Goal: Task Accomplishment & Management: Use online tool/utility

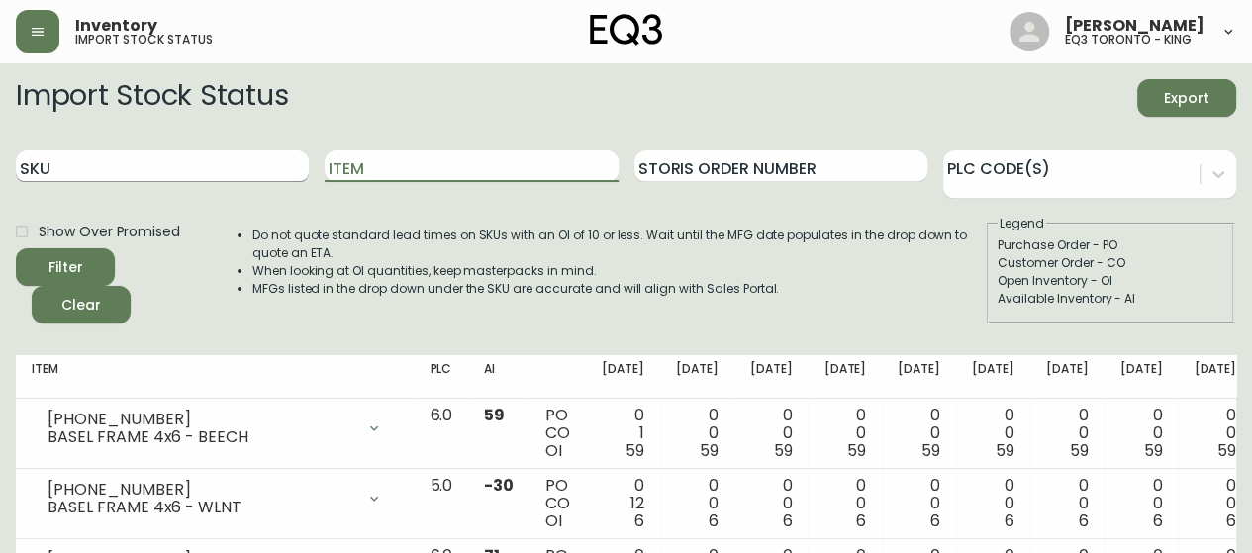
click at [200, 159] on input "SKU" at bounding box center [162, 166] width 293 height 32
paste input "[PHONE_NUMBER]"
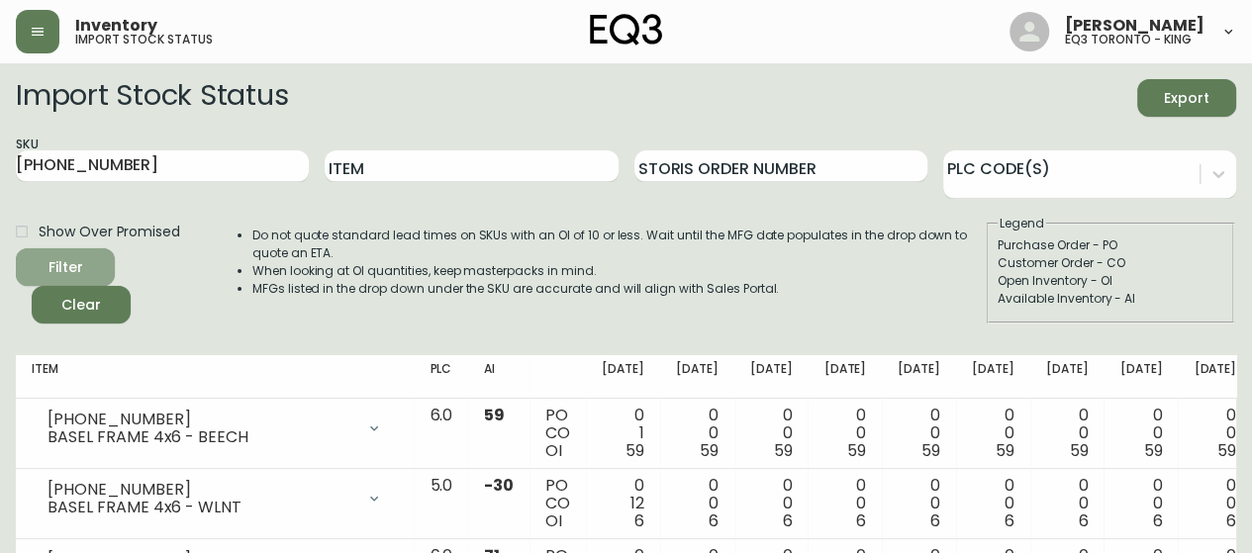
click at [63, 252] on button "Filter" at bounding box center [65, 267] width 99 height 38
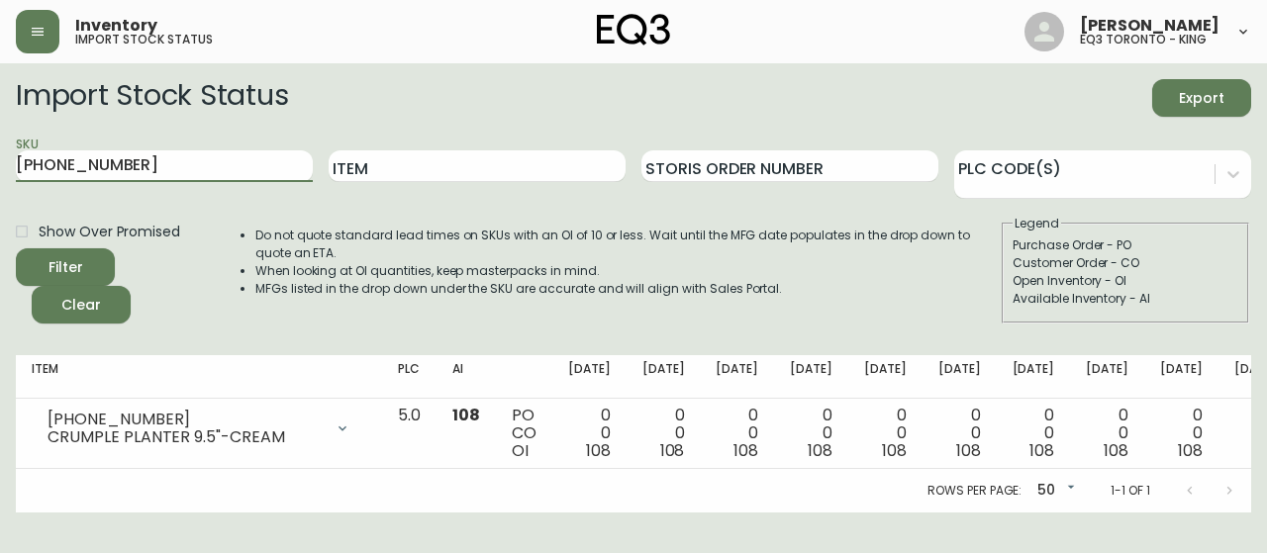
drag, startPoint x: 153, startPoint y: 165, endPoint x: 0, endPoint y: 179, distance: 154.1
click at [0, 179] on main "Import Stock Status Export SKU [PHONE_NUMBER] Item Storis Order Number PLC Code…" at bounding box center [633, 287] width 1267 height 449
click at [79, 270] on div "Filter" at bounding box center [66, 267] width 35 height 25
drag, startPoint x: 118, startPoint y: 153, endPoint x: 0, endPoint y: 148, distance: 117.9
click at [0, 148] on main "Import Stock Status Export SKU [PHONE_NUMBER] Item Storis Order Number PLC Code…" at bounding box center [633, 287] width 1267 height 449
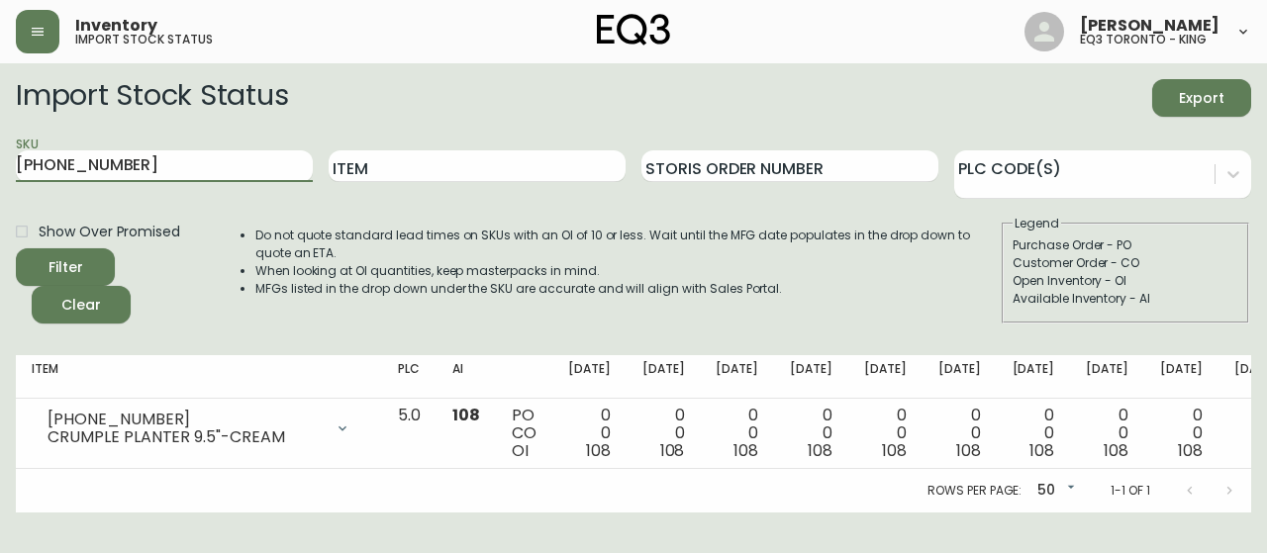
paste input "2"
click at [75, 252] on button "Filter" at bounding box center [65, 267] width 99 height 38
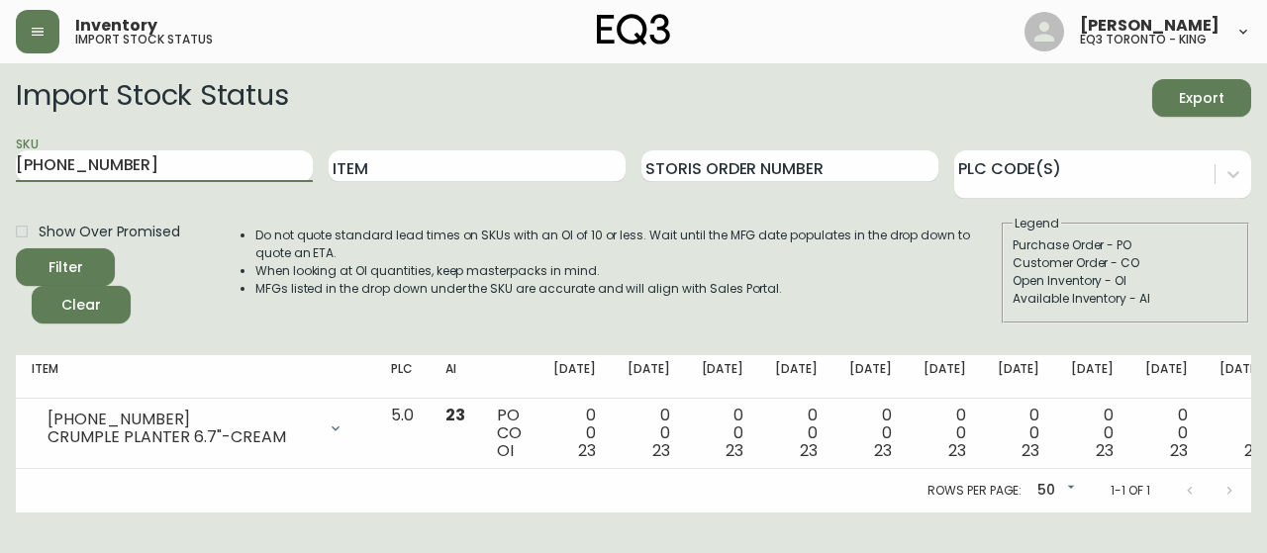
drag, startPoint x: 158, startPoint y: 160, endPoint x: 0, endPoint y: 158, distance: 158.4
click at [0, 158] on main "Import Stock Status Export SKU [PHONE_NUMBER] Item Storis Order Number PLC Code…" at bounding box center [633, 287] width 1267 height 449
paste input "10-270-7"
click at [90, 272] on span "Filter" at bounding box center [65, 267] width 67 height 25
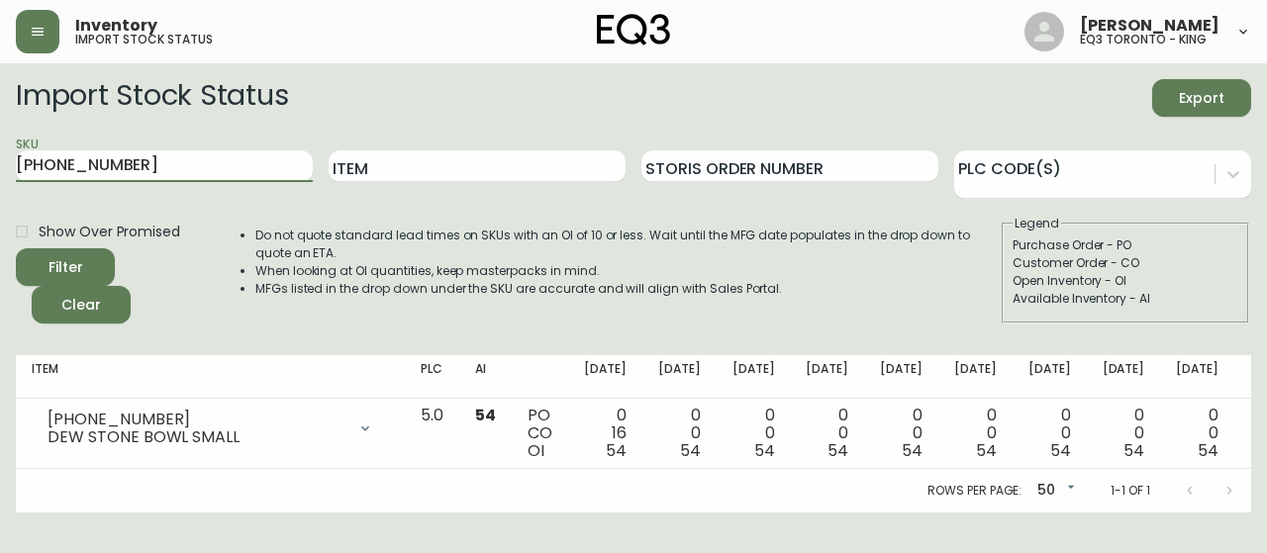
drag, startPoint x: 162, startPoint y: 171, endPoint x: 0, endPoint y: 171, distance: 162.3
click at [0, 171] on main "Import Stock Status Export SKU [PHONE_NUMBER] Item Storis Order Number PLC Code…" at bounding box center [633, 287] width 1267 height 449
paste input "2"
click at [99, 263] on button "Filter" at bounding box center [65, 267] width 99 height 38
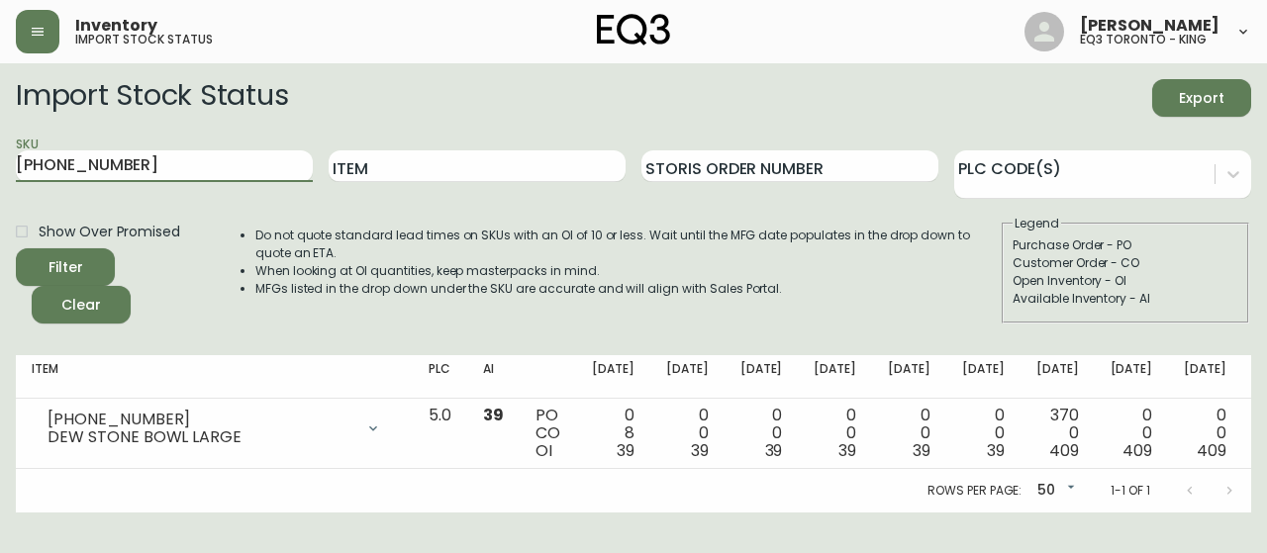
drag, startPoint x: 192, startPoint y: 166, endPoint x: 0, endPoint y: 166, distance: 192.0
click at [0, 166] on main "Import Stock Status Export SKU [PHONE_NUMBER] Item Storis Order Number PLC Code…" at bounding box center [633, 287] width 1267 height 449
paste input "70-379-5"
click at [85, 264] on span "Filter" at bounding box center [65, 267] width 67 height 25
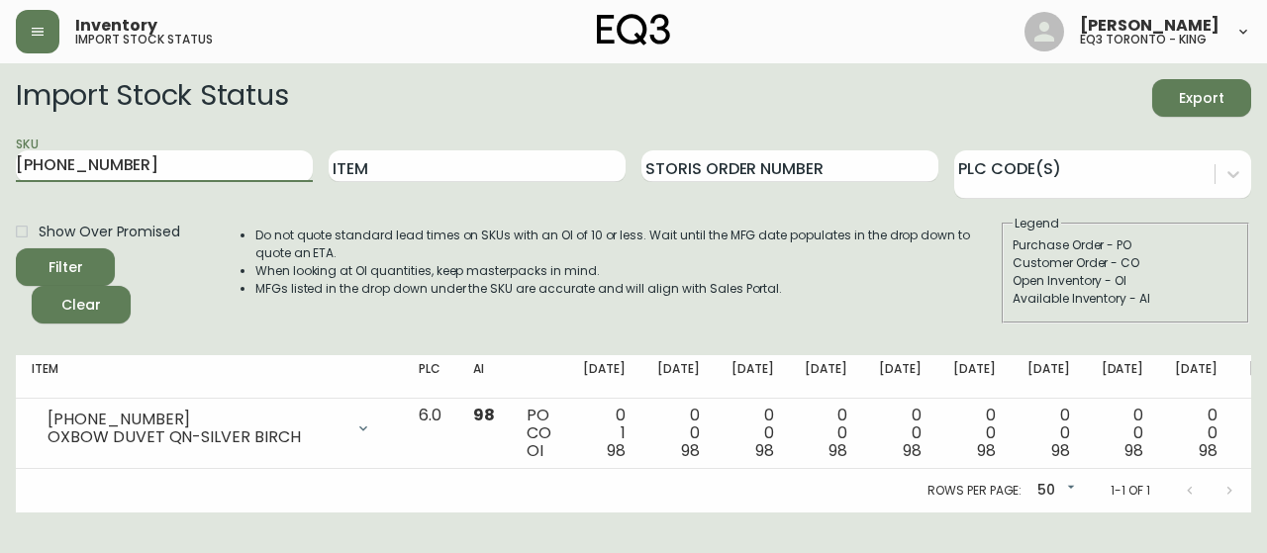
drag, startPoint x: 186, startPoint y: 150, endPoint x: 9, endPoint y: 149, distance: 177.2
click at [9, 149] on main "Import Stock Status Export SKU [PHONE_NUMBER] Item Storis Order Number PLC Code…" at bounding box center [633, 287] width 1267 height 449
paste input "4"
click at [92, 265] on span "Filter" at bounding box center [65, 267] width 67 height 25
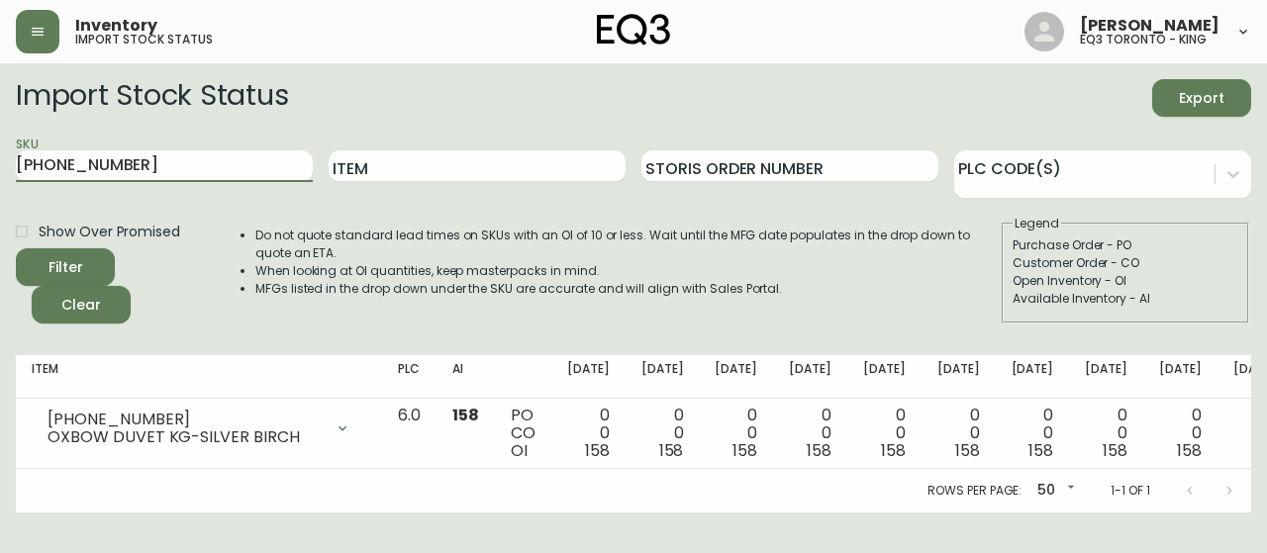
drag, startPoint x: 155, startPoint y: 169, endPoint x: 0, endPoint y: 168, distance: 155.4
click at [0, 168] on main "Import Stock Status Export SKU [PHONE_NUMBER] Item Storis Order Number PLC Code…" at bounding box center [633, 287] width 1267 height 449
paste input "361-0"
click at [78, 253] on button "Filter" at bounding box center [65, 267] width 99 height 38
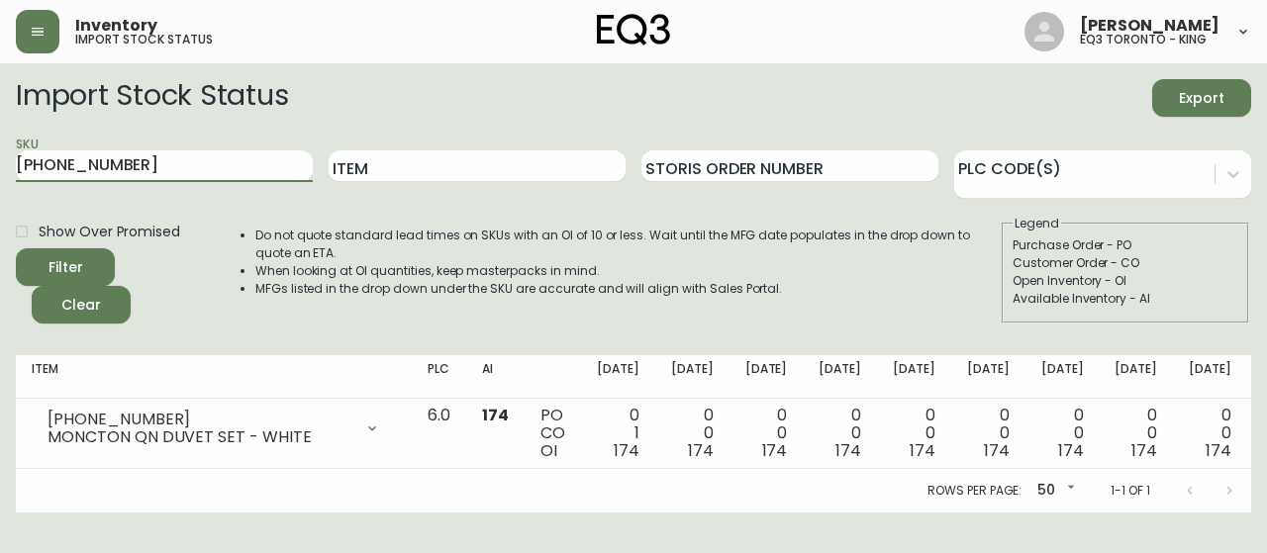
drag, startPoint x: 171, startPoint y: 166, endPoint x: 0, endPoint y: 167, distance: 171.2
click at [0, 167] on main "Import Stock Status Export SKU [PHONE_NUMBER] Item Storis Order Number PLC Code…" at bounding box center [633, 287] width 1267 height 449
paste input "98"
click at [96, 274] on span "Filter" at bounding box center [65, 267] width 67 height 25
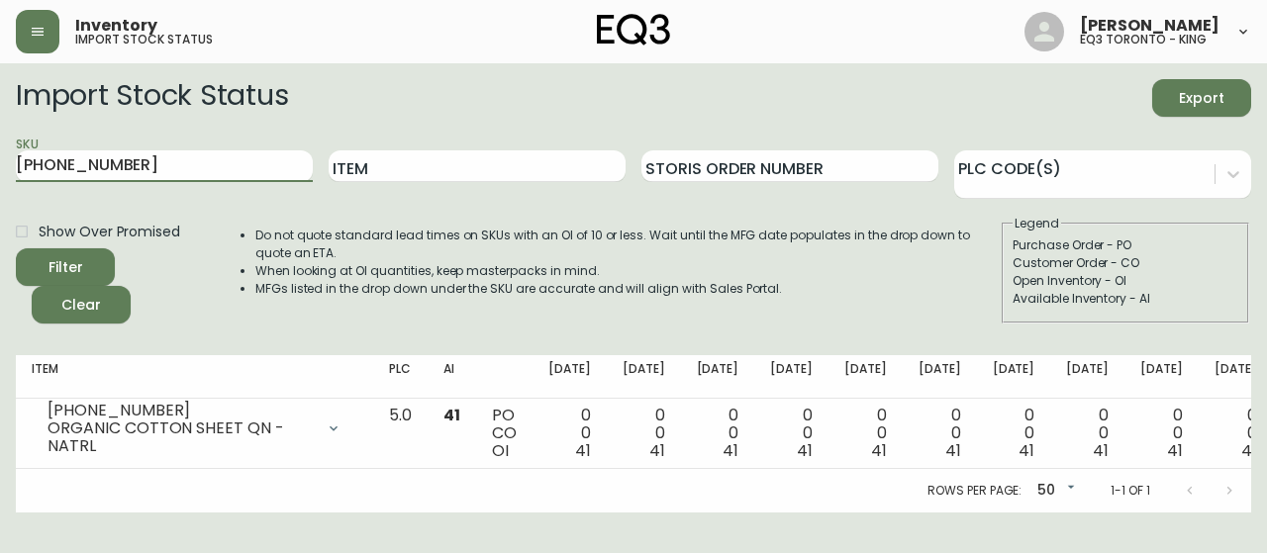
drag, startPoint x: 148, startPoint y: 168, endPoint x: 0, endPoint y: 169, distance: 148.5
click at [0, 169] on main "Import Stock Status Export SKU [PHONE_NUMBER] Item Storis Order Number PLC Code…" at bounding box center [633, 287] width 1267 height 449
paste input "7-7"
click at [94, 265] on span "Filter" at bounding box center [65, 267] width 67 height 25
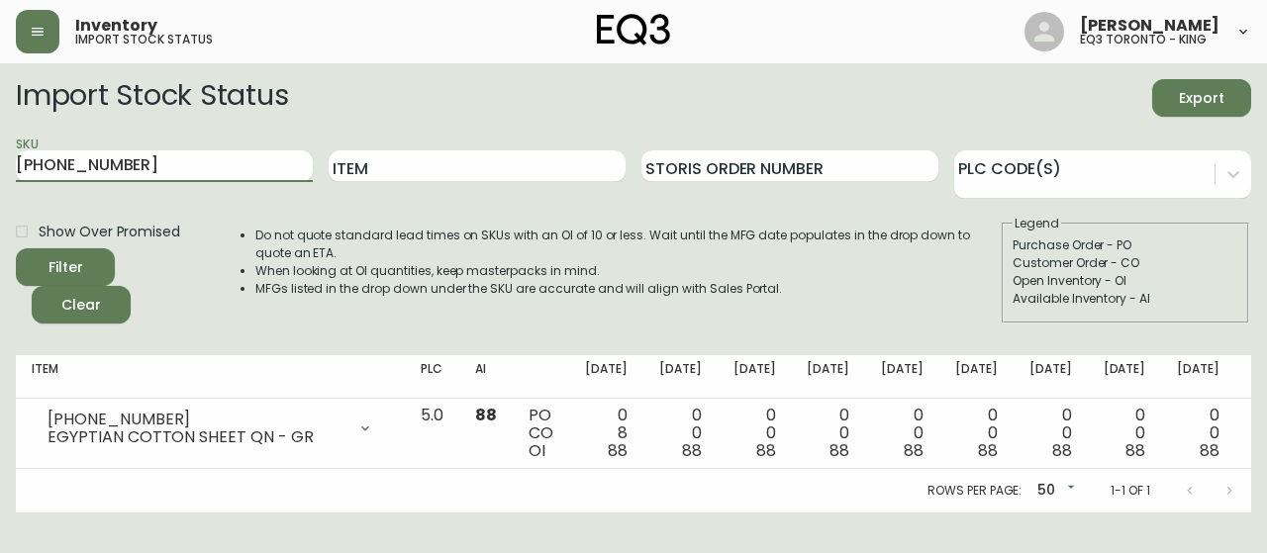
click at [0, 158] on main "Import Stock Status Export SKU [PHONE_NUMBER] Item Storis Order Number PLC Code…" at bounding box center [633, 287] width 1267 height 449
paste input "4"
type input "[PHONE_NUMBER]"
click at [83, 260] on span "Filter" at bounding box center [65, 267] width 67 height 25
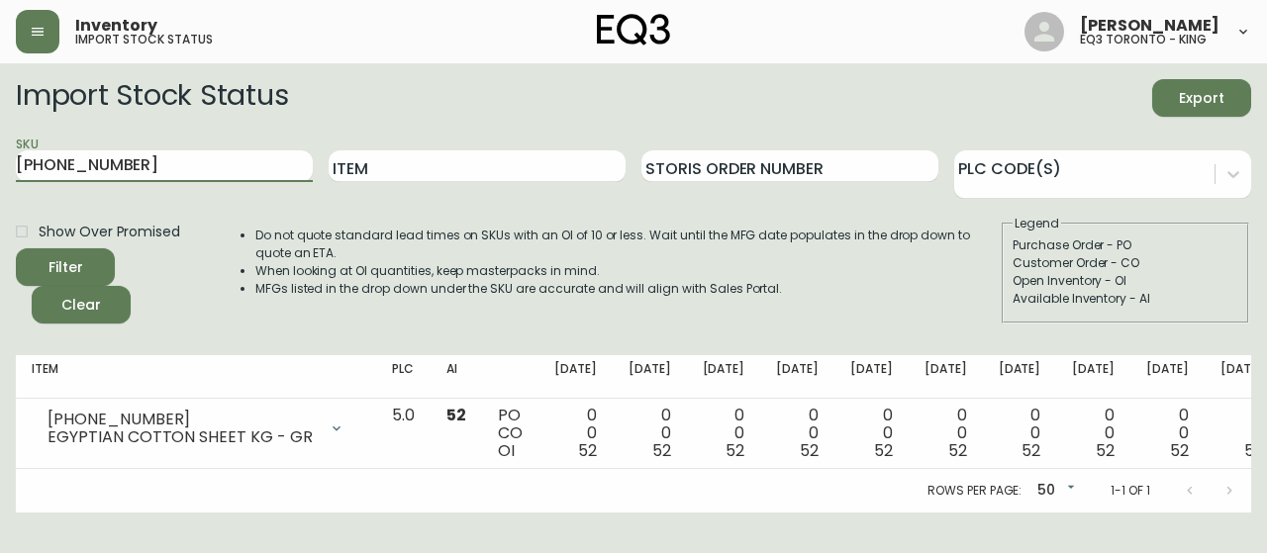
drag, startPoint x: 158, startPoint y: 170, endPoint x: 0, endPoint y: 131, distance: 163.2
click at [0, 199] on main "Import Stock Status Export SKU [PHONE_NUMBER] Item Storis Order Number PLC Code…" at bounding box center [633, 287] width 1267 height 449
click at [406, 167] on input "Item" at bounding box center [477, 166] width 297 height 32
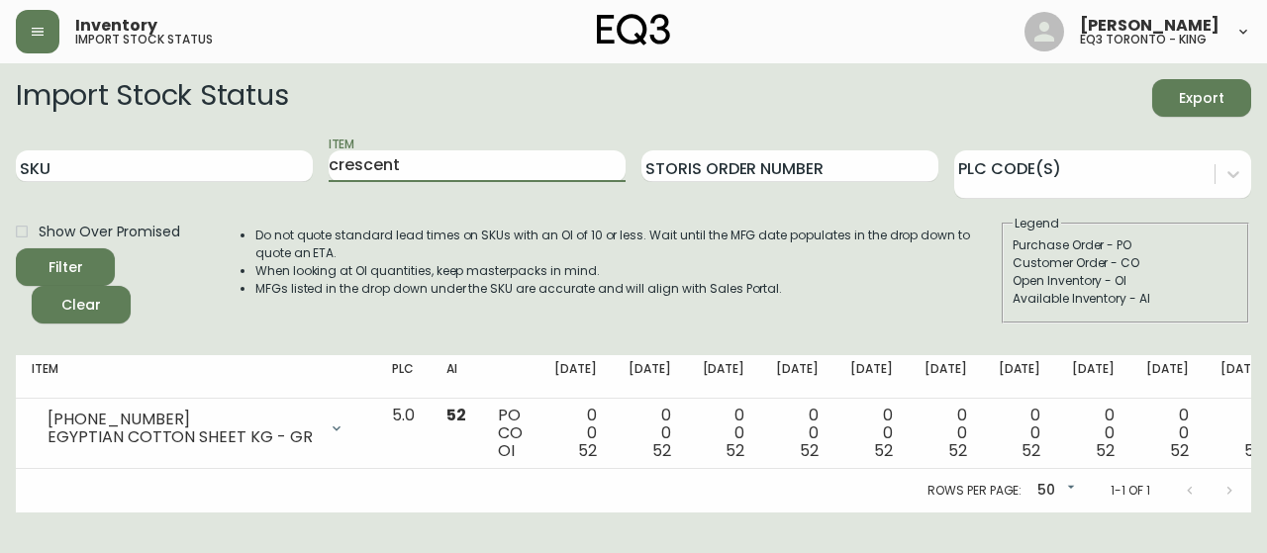
type input "crescent"
click at [93, 268] on span "Filter" at bounding box center [65, 267] width 67 height 25
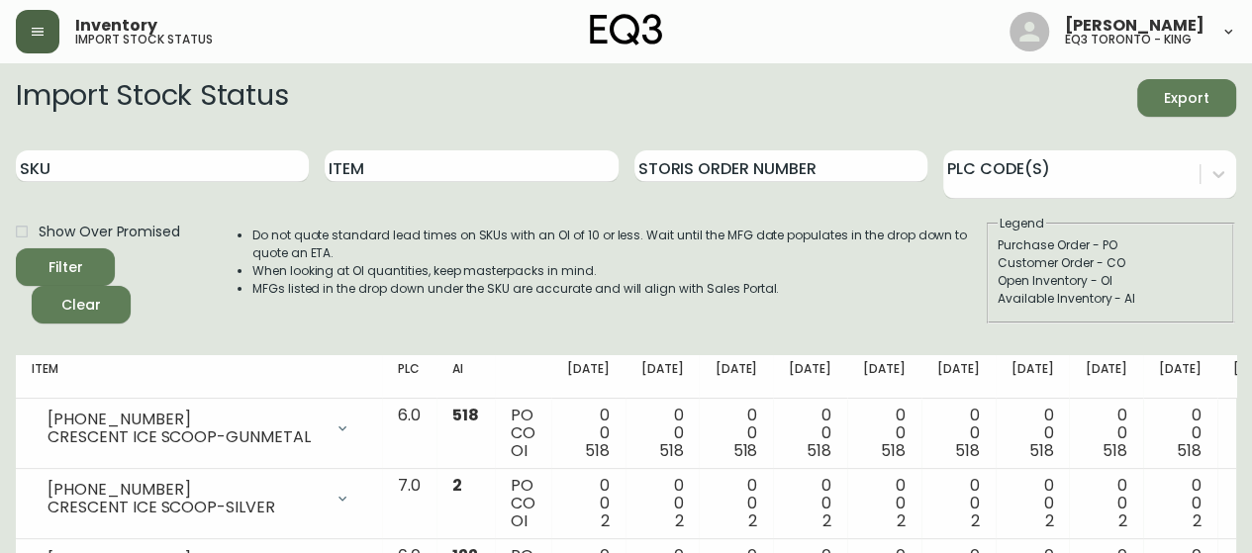
click at [50, 35] on button "button" at bounding box center [38, 32] width 44 height 44
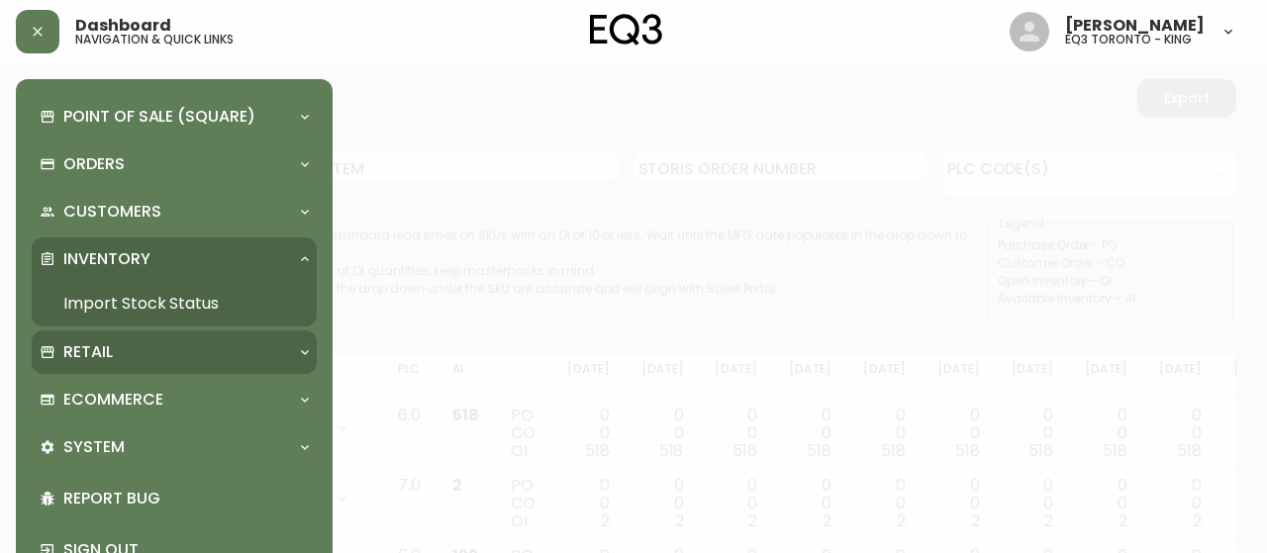
click at [108, 349] on p "Retail" at bounding box center [87, 352] width 49 height 22
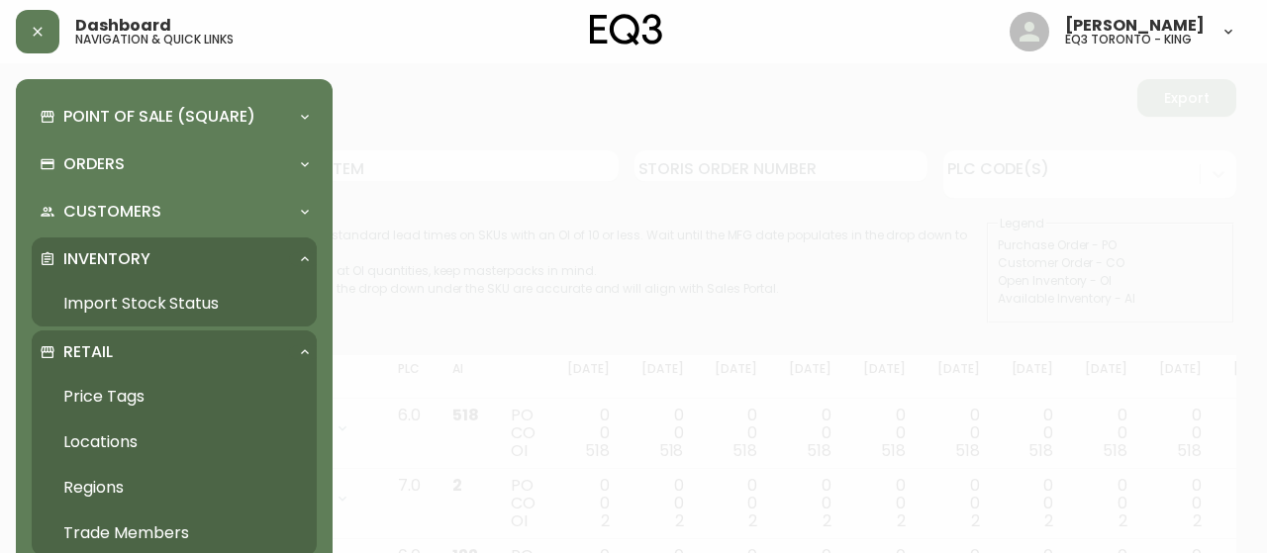
click at [133, 401] on link "Price Tags" at bounding box center [174, 397] width 285 height 46
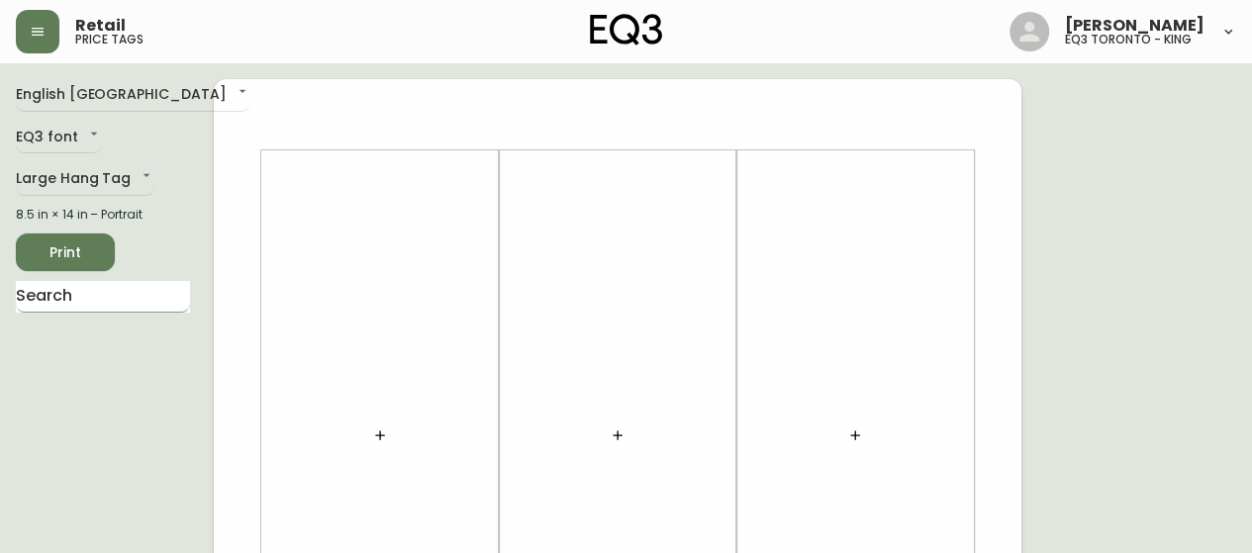
click at [133, 302] on input "text" at bounding box center [103, 297] width 174 height 32
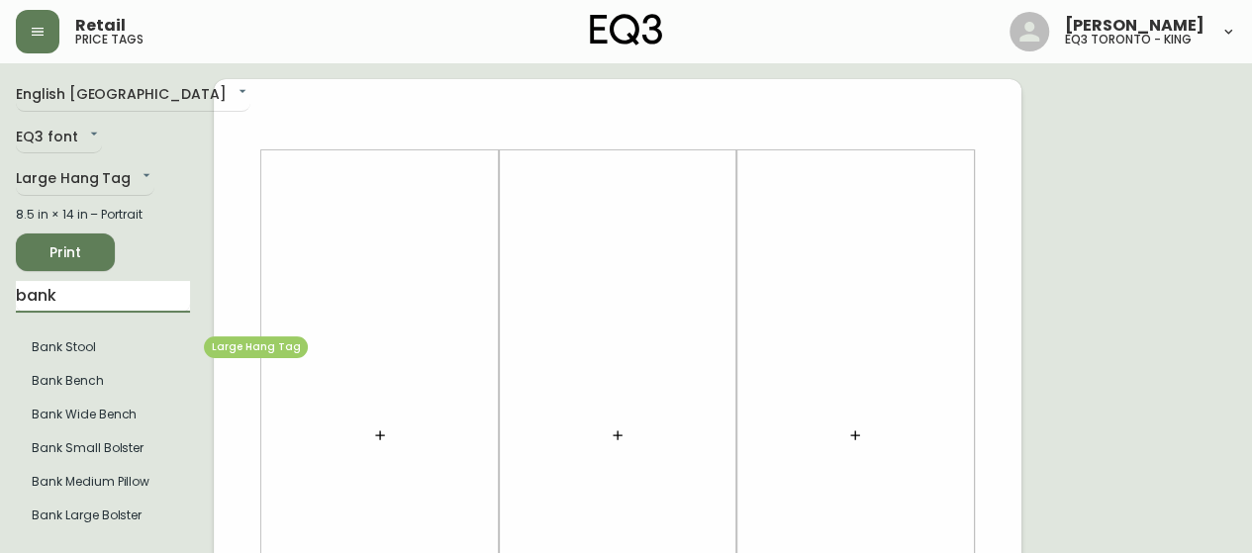
type input "bank"
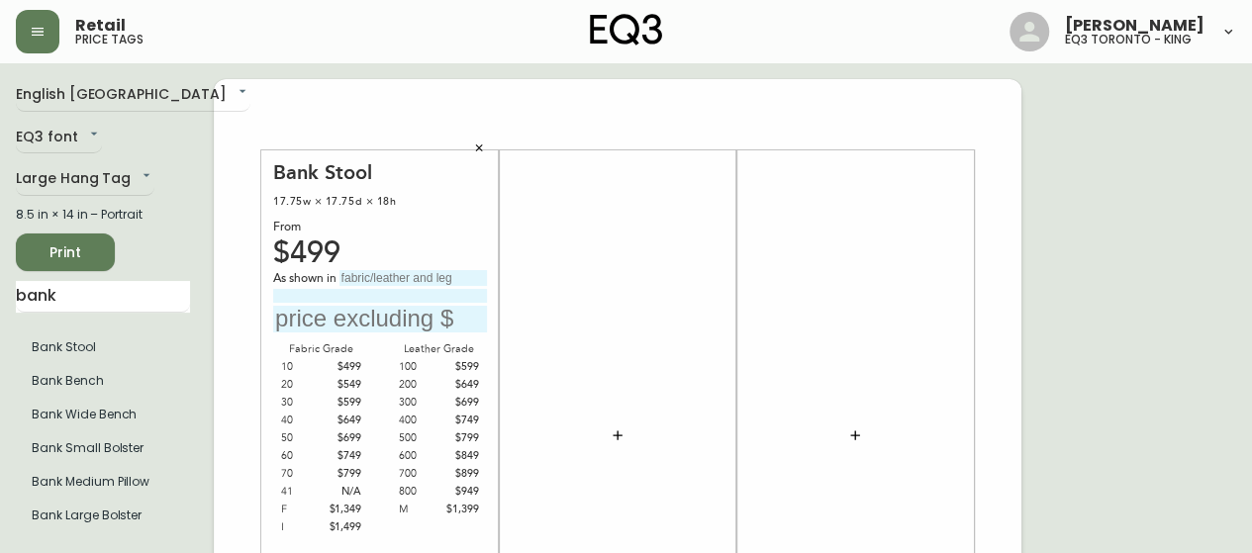
click at [377, 273] on input "text" at bounding box center [413, 278] width 147 height 16
type input "Gr 400 Uniform Melange -"
click at [310, 298] on input at bounding box center [380, 295] width 214 height 13
click at [341, 294] on input "Brownie w/ powder coated legs" at bounding box center [380, 295] width 214 height 13
click at [386, 298] on input "Brownie w/ Powder coated legs" at bounding box center [380, 295] width 214 height 13
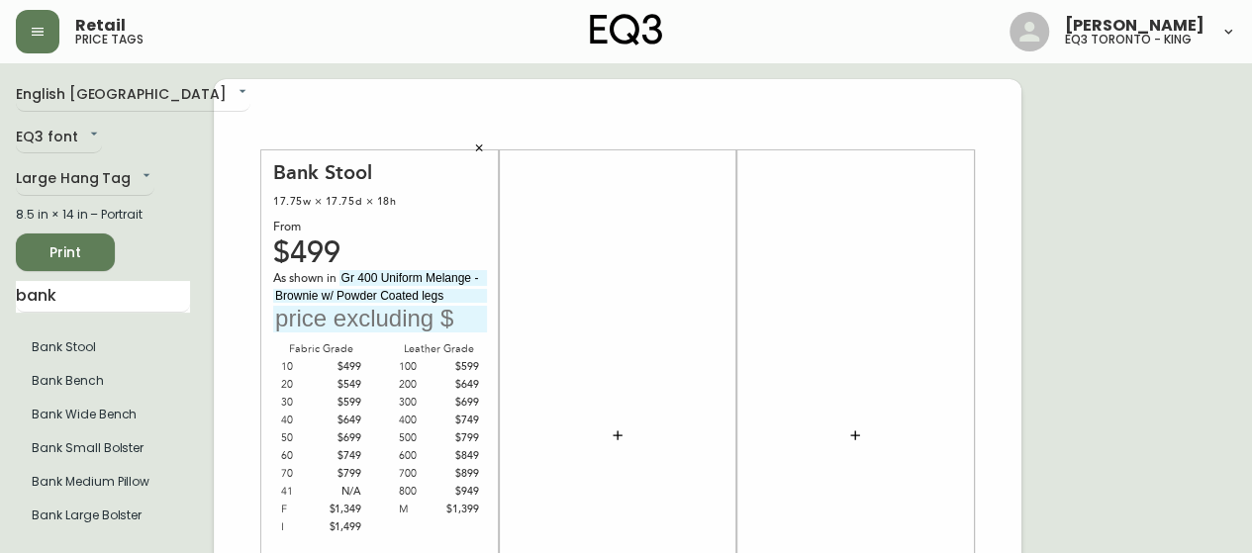
click at [424, 292] on input "Brownie w/ Powder Coated legs" at bounding box center [380, 295] width 214 height 13
type input "Brownie w/ Powder Coated Legs"
click at [354, 314] on input "text" at bounding box center [380, 319] width 214 height 27
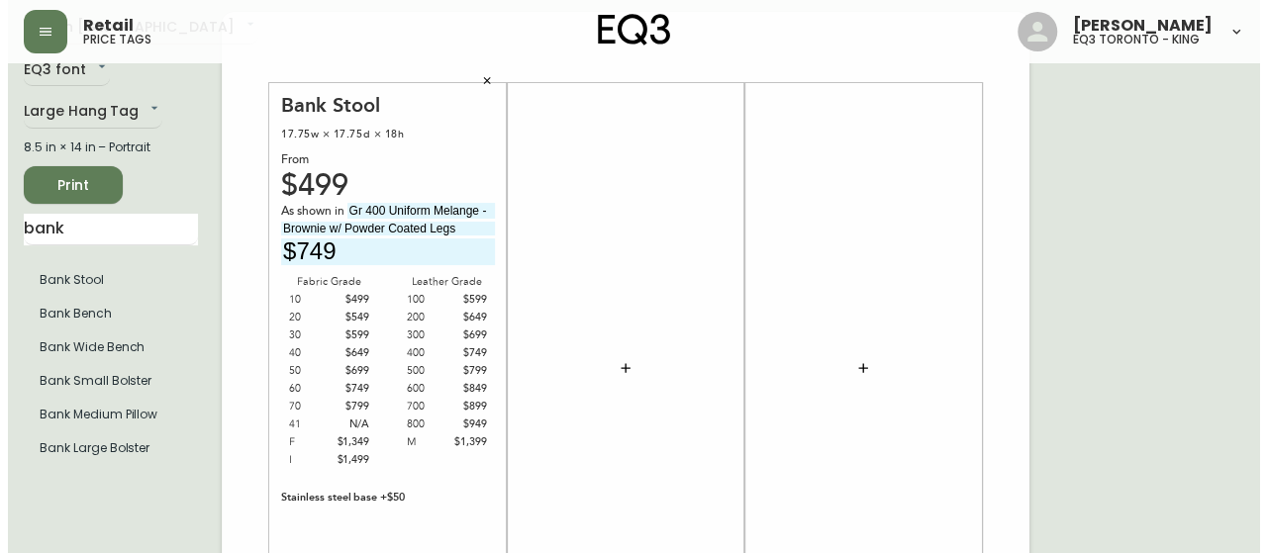
scroll to position [99, 0]
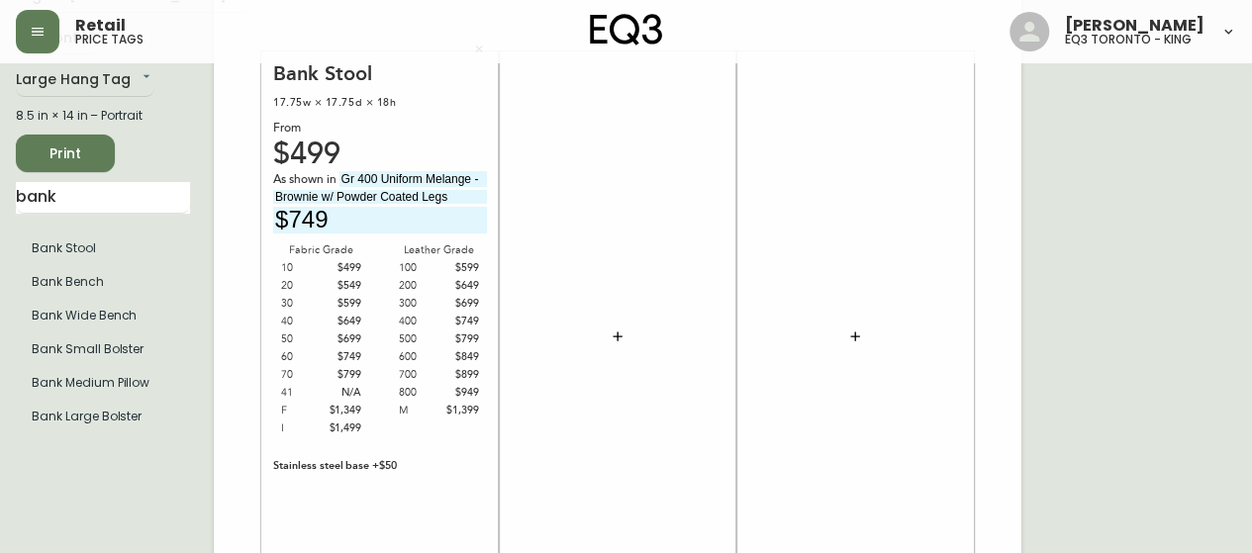
type input "$749"
click at [620, 329] on icon "button" at bounding box center [618, 337] width 16 height 16
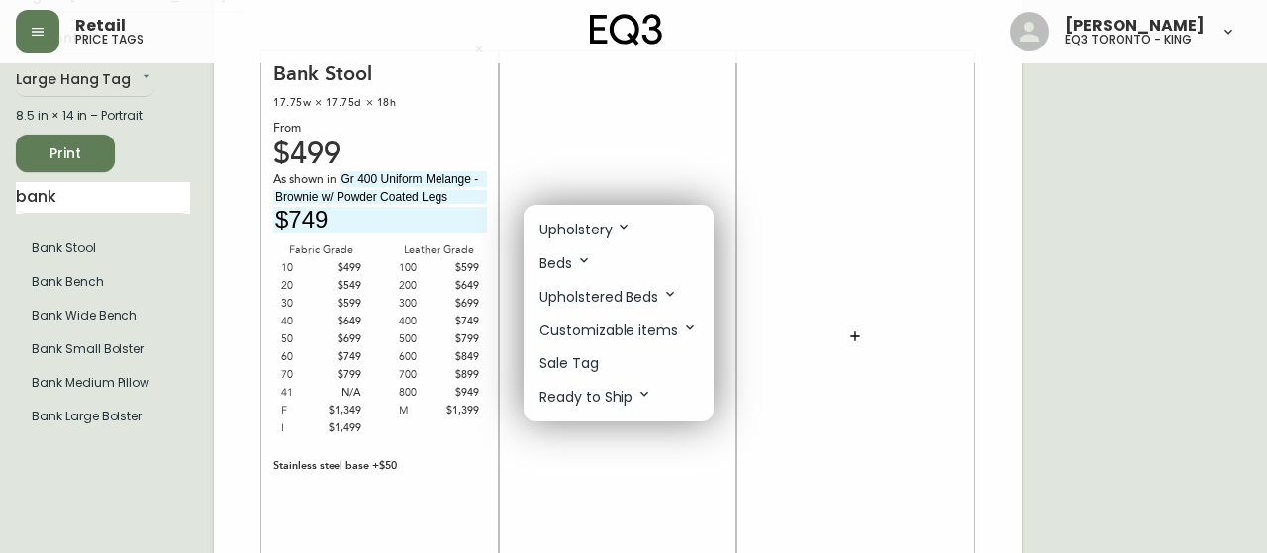
click at [618, 233] on icon at bounding box center [624, 227] width 16 height 16
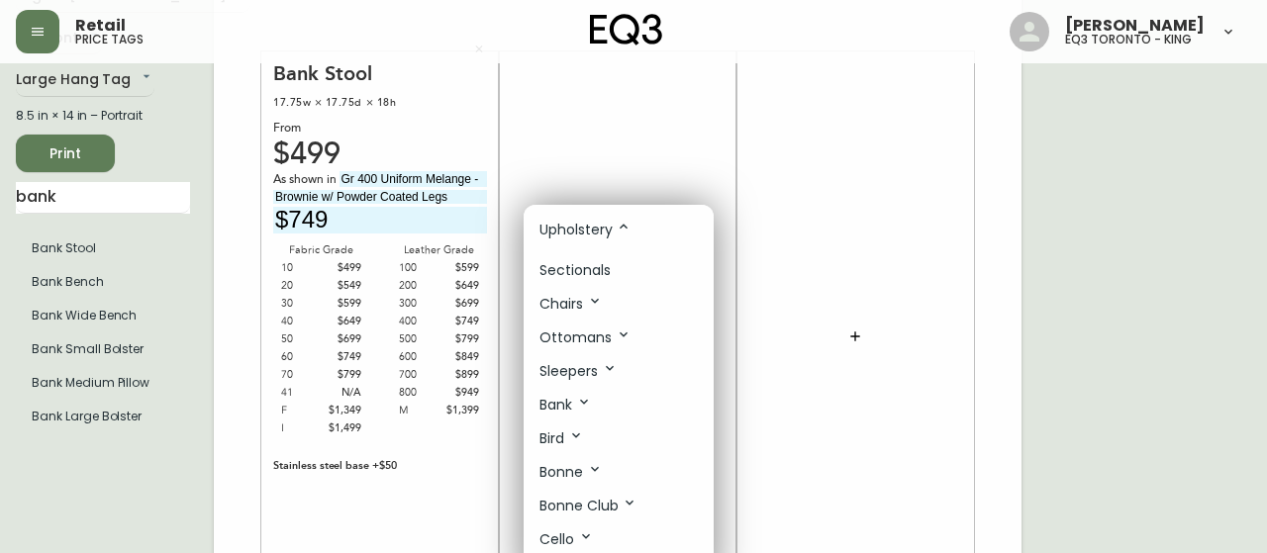
click at [561, 397] on p "Bank" at bounding box center [565, 405] width 52 height 22
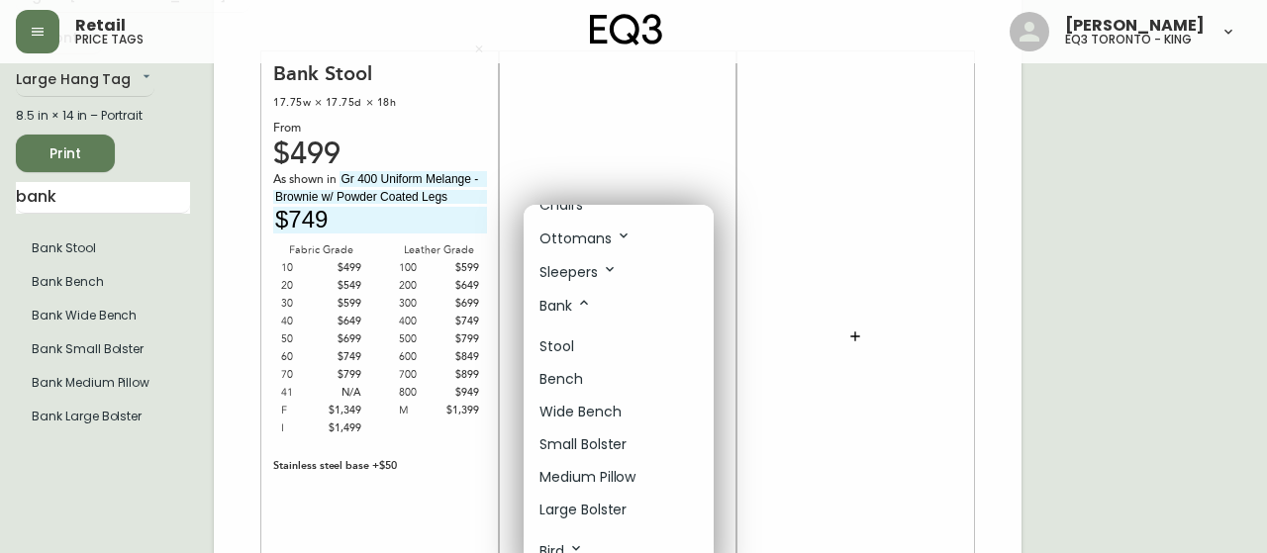
click at [568, 347] on p "Stool" at bounding box center [556, 347] width 35 height 21
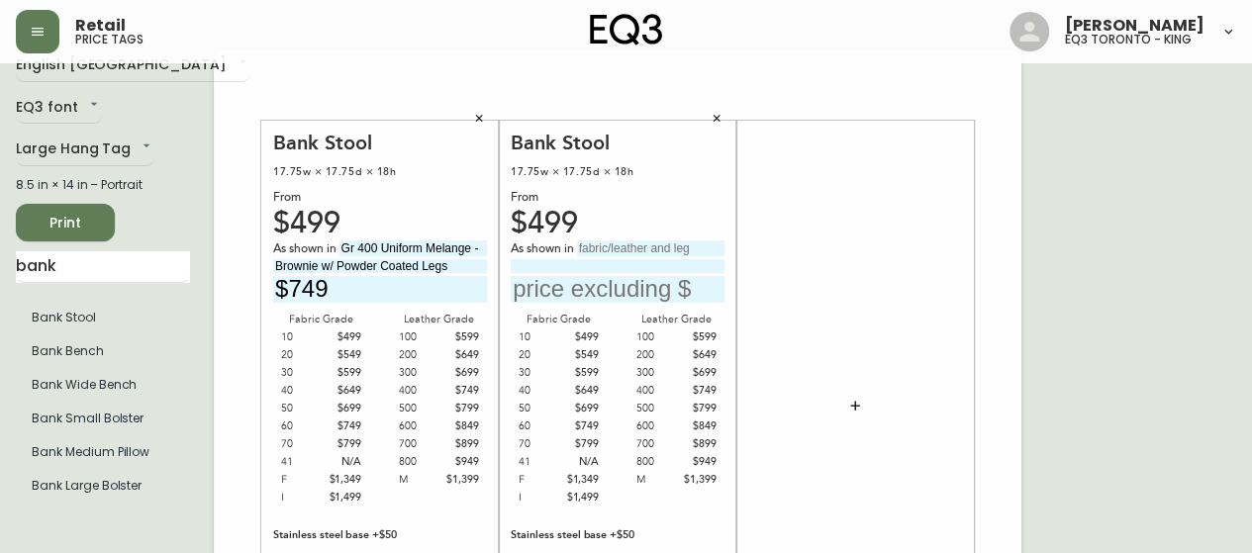
scroll to position [0, 0]
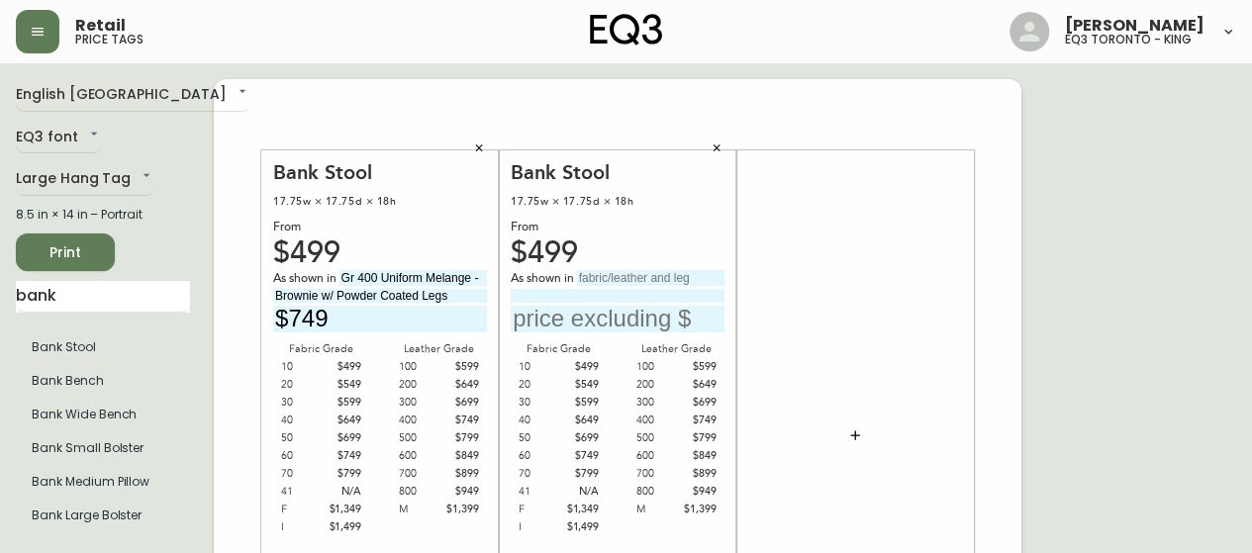
click at [716, 146] on icon "button" at bounding box center [717, 149] width 12 height 12
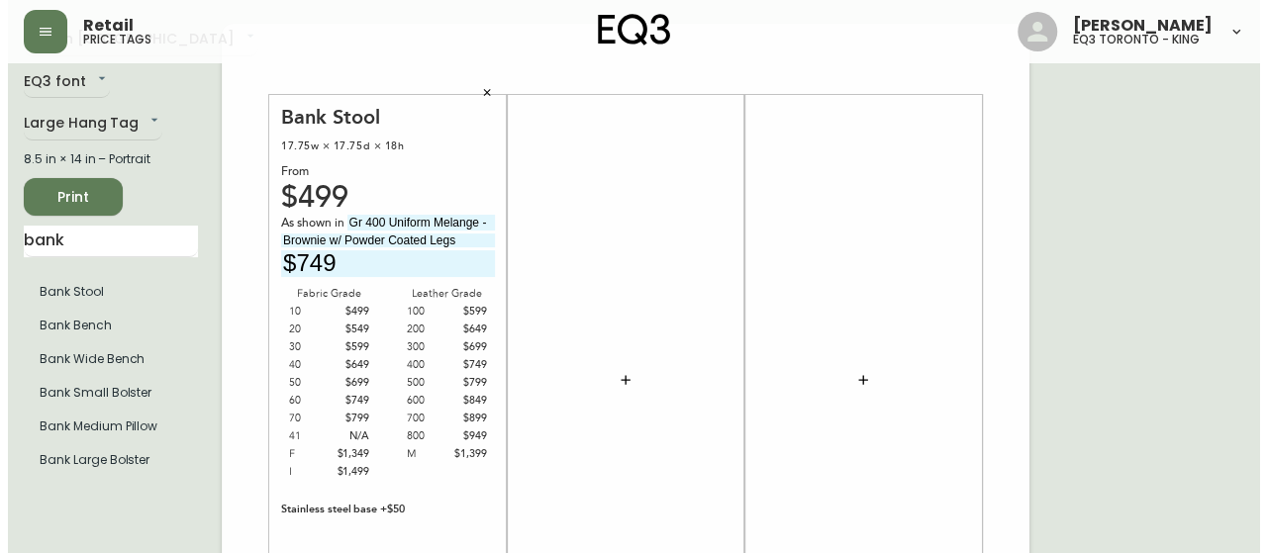
scroll to position [99, 0]
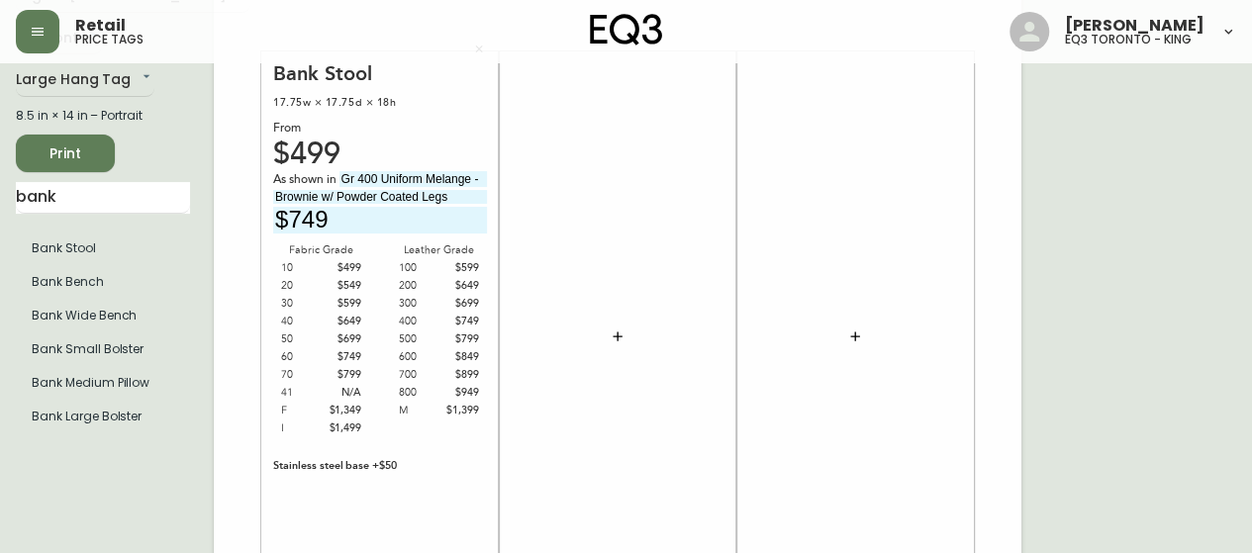
click at [627, 338] on button "button" at bounding box center [618, 337] width 40 height 40
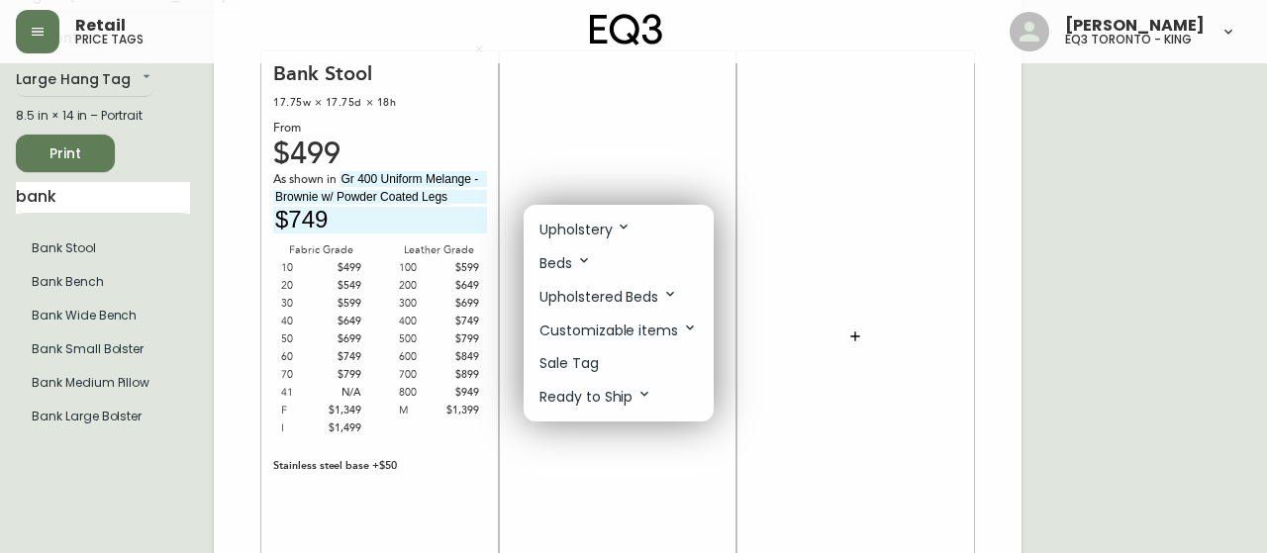
click at [610, 295] on p "Upholstered Beds" at bounding box center [608, 297] width 139 height 22
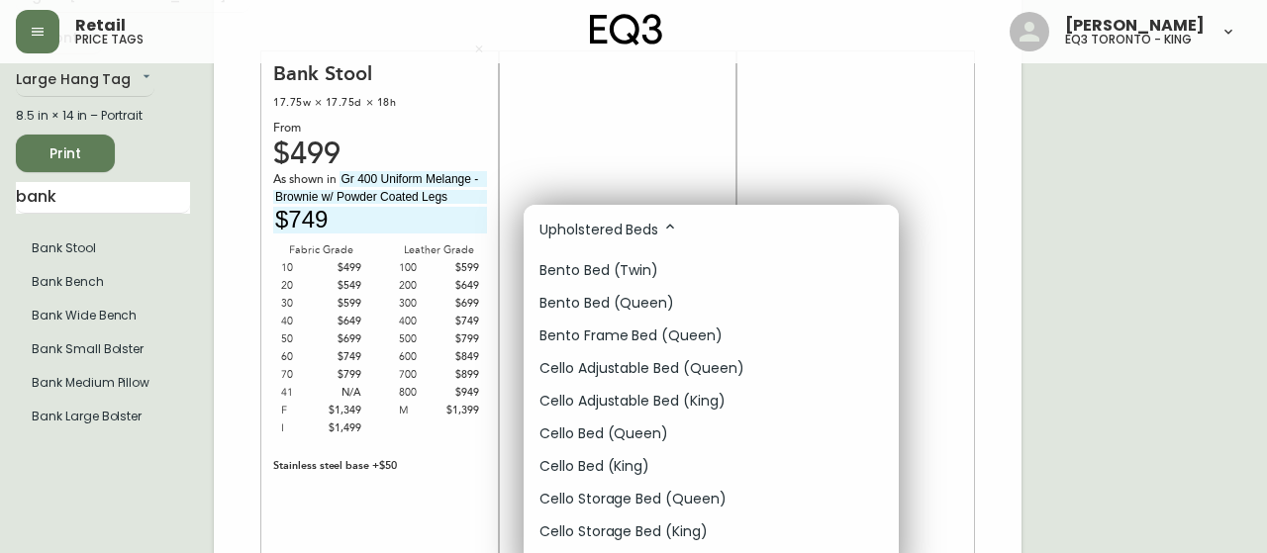
scroll to position [0, 0]
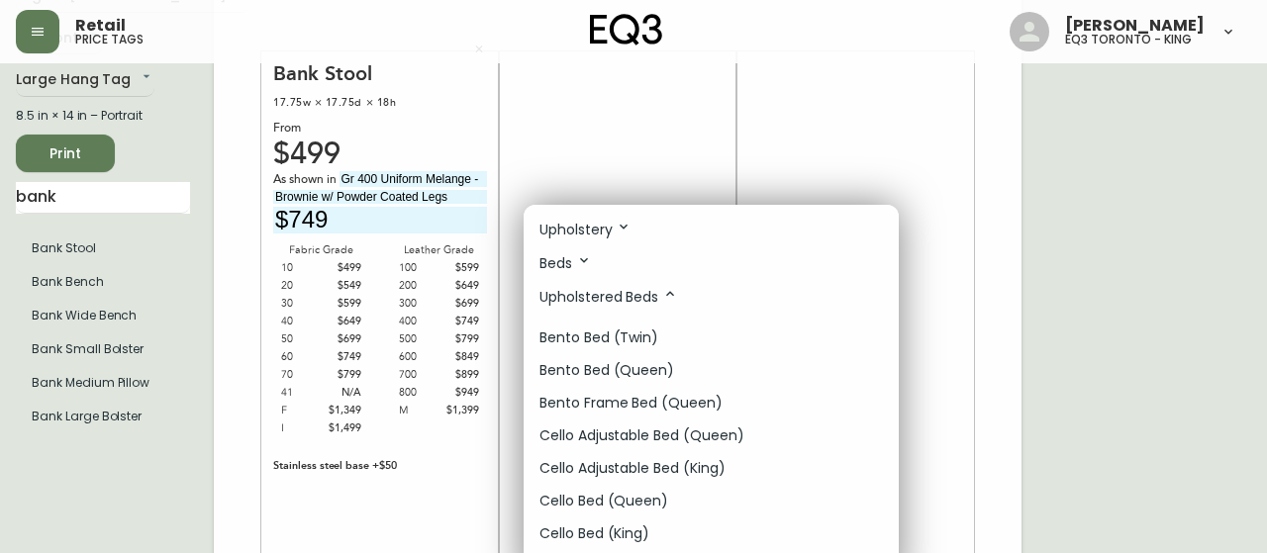
click at [630, 227] on icon at bounding box center [624, 227] width 16 height 16
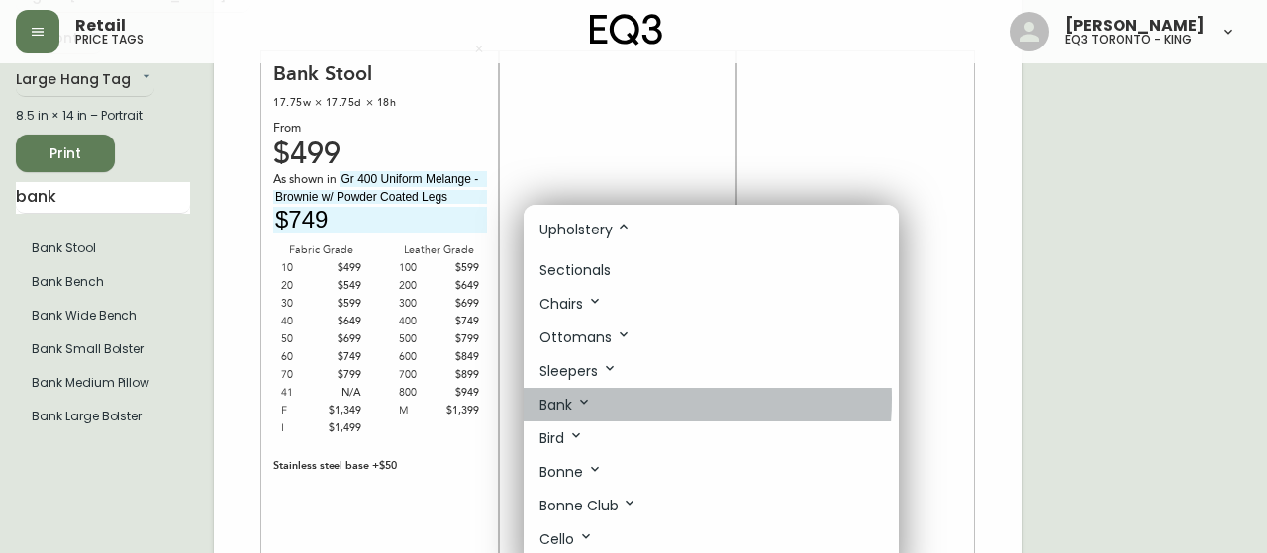
click at [584, 398] on icon at bounding box center [584, 402] width 16 height 16
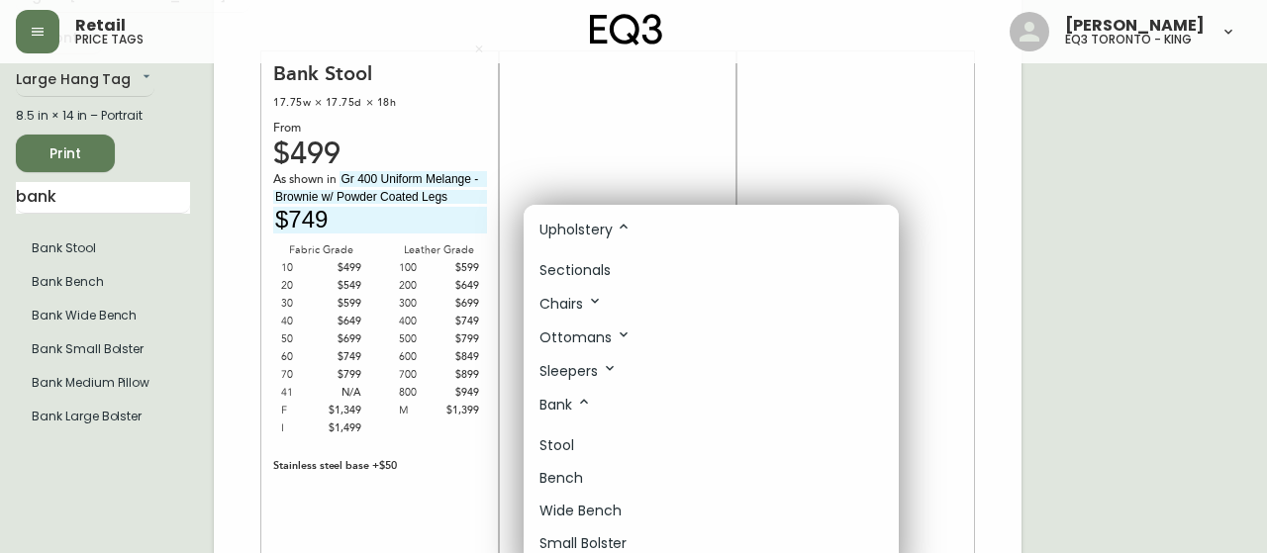
click at [651, 93] on div at bounding box center [633, 276] width 1267 height 553
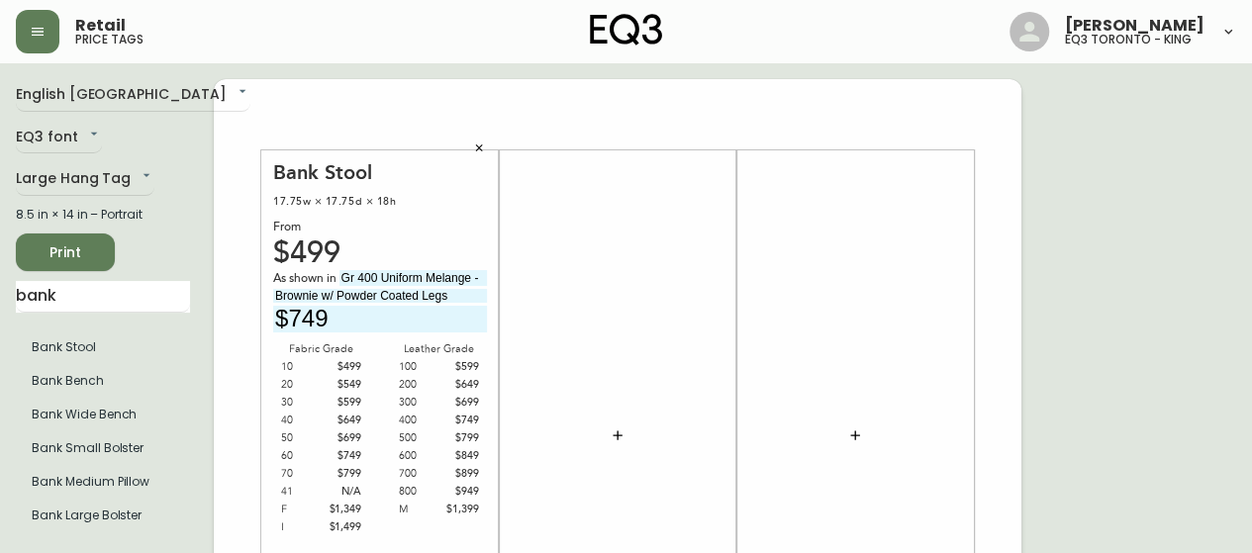
click at [89, 258] on span "Print" at bounding box center [65, 253] width 67 height 25
drag, startPoint x: 492, startPoint y: 149, endPoint x: 481, endPoint y: 151, distance: 11.1
click at [491, 149] on button "button" at bounding box center [479, 149] width 30 height 30
